Goal: Navigation & Orientation: Find specific page/section

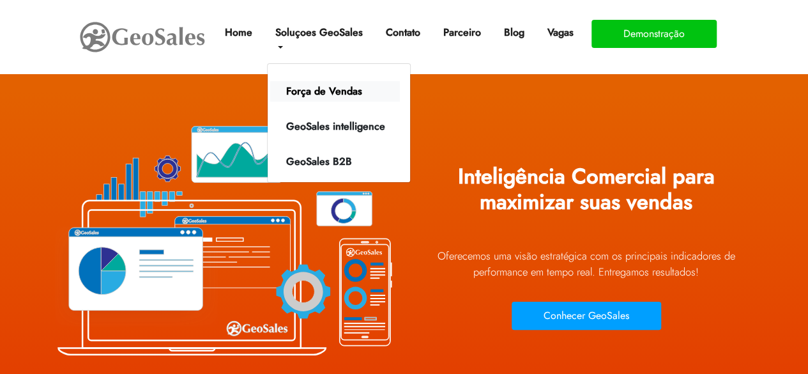
click at [324, 89] on link "Força de Vendas" at bounding box center [335, 91] width 130 height 20
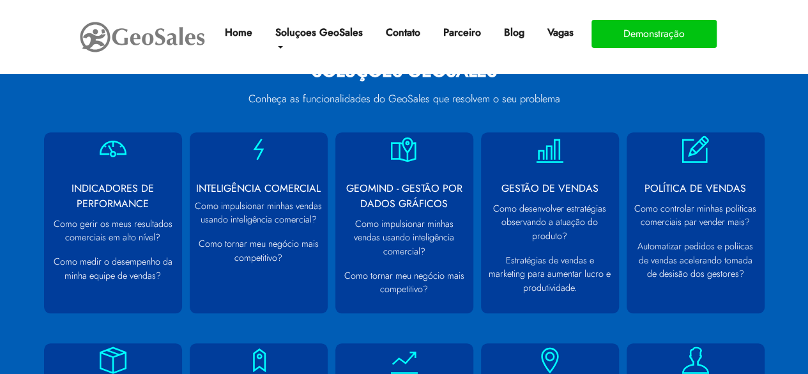
scroll to position [541, 0]
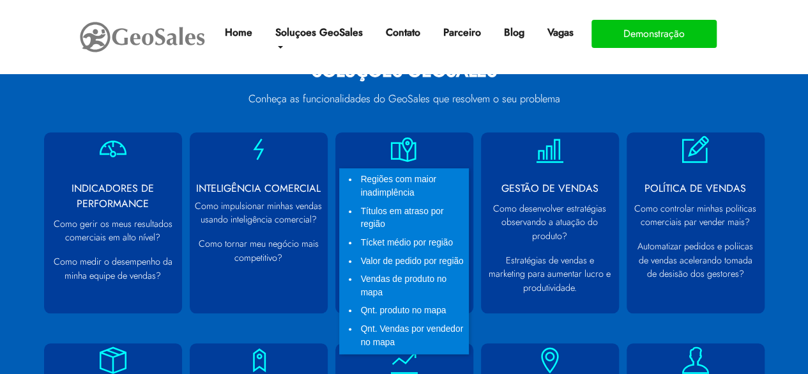
click at [415, 271] on li "Valor de pedido por região" at bounding box center [412, 261] width 108 height 19
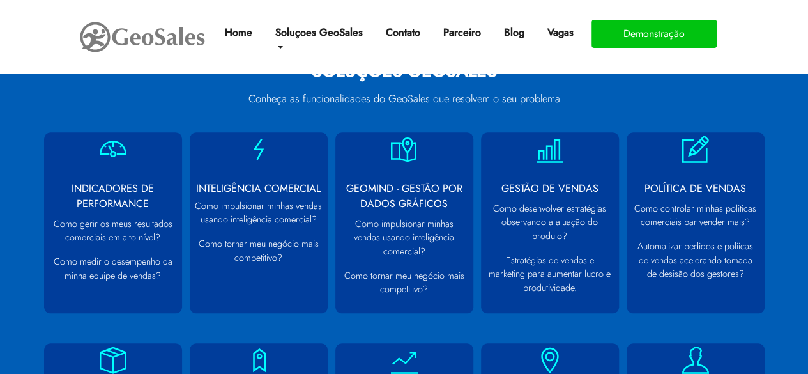
click at [102, 98] on p "Conheça as funcionalidades do GeoSales que resolvem o seu problema" at bounding box center [404, 99] width 709 height 16
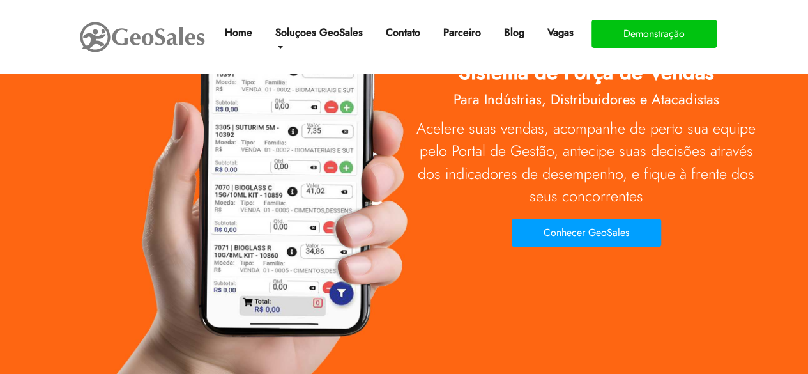
scroll to position [0, 0]
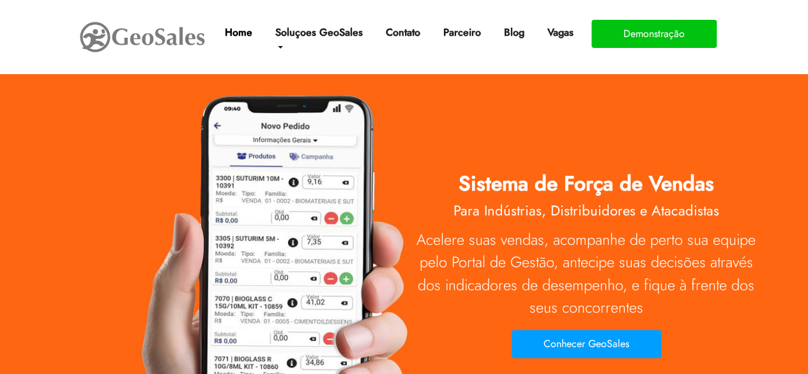
click at [242, 32] on link "Home" at bounding box center [238, 33] width 38 height 26
